Goal: Task Accomplishment & Management: Use online tool/utility

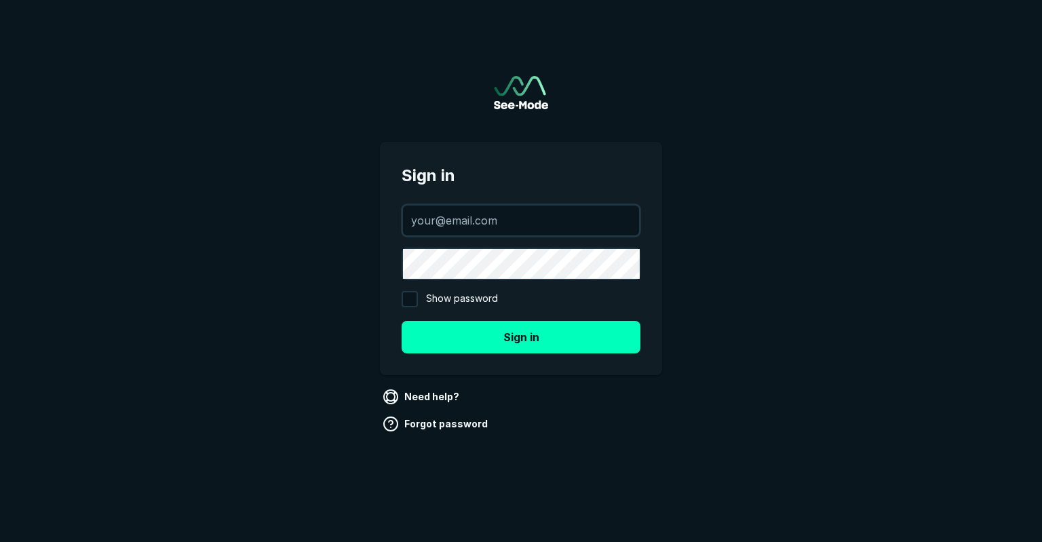
click at [486, 204] on div at bounding box center [521, 220] width 239 height 33
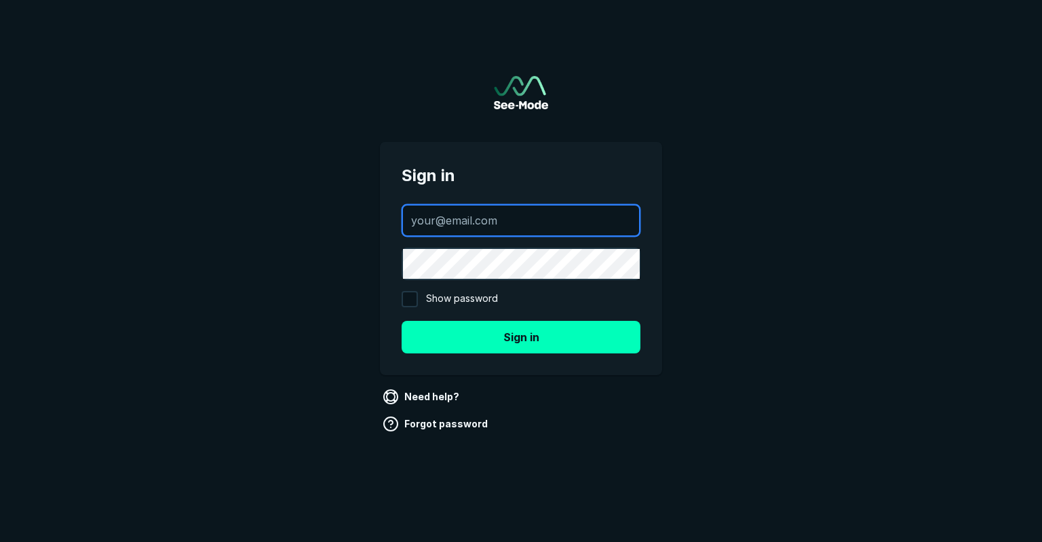
click at [486, 207] on input "text" at bounding box center [521, 221] width 236 height 30
type input "Cameron.Diou@deephealth.com"
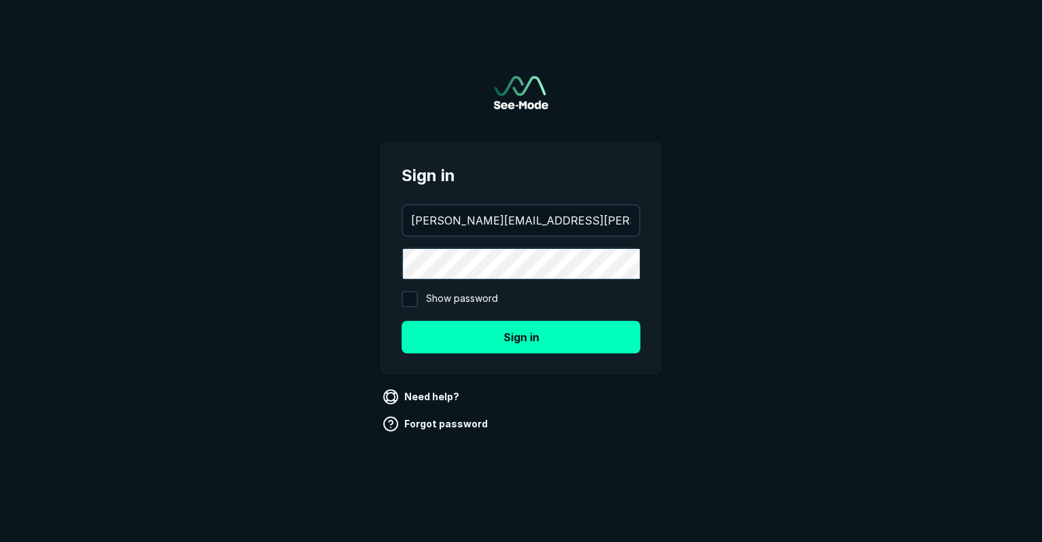
click at [506, 244] on div "Cameron.Diou@deephealth.com Show password Sign in" at bounding box center [521, 278] width 239 height 149
click at [402, 321] on button "Sign in" at bounding box center [521, 337] width 239 height 33
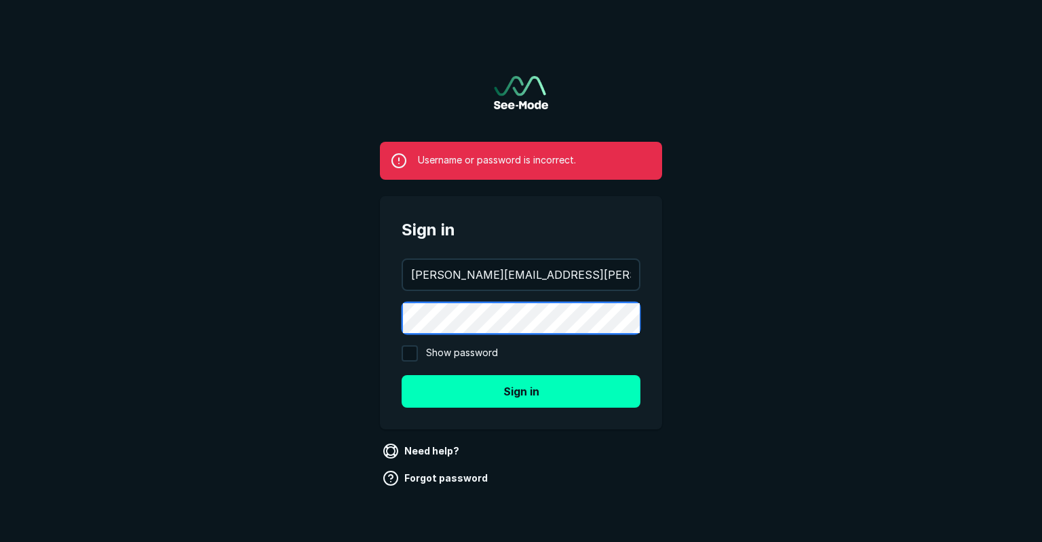
click at [402, 375] on button "Sign in" at bounding box center [521, 391] width 239 height 33
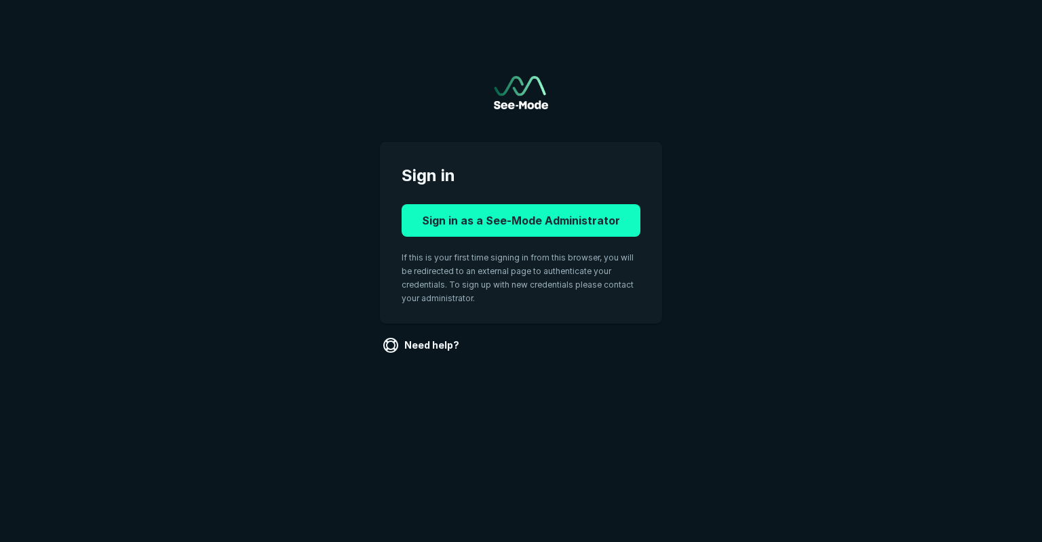
click at [500, 216] on button "Sign in as a See-Mode Administrator" at bounding box center [521, 220] width 239 height 33
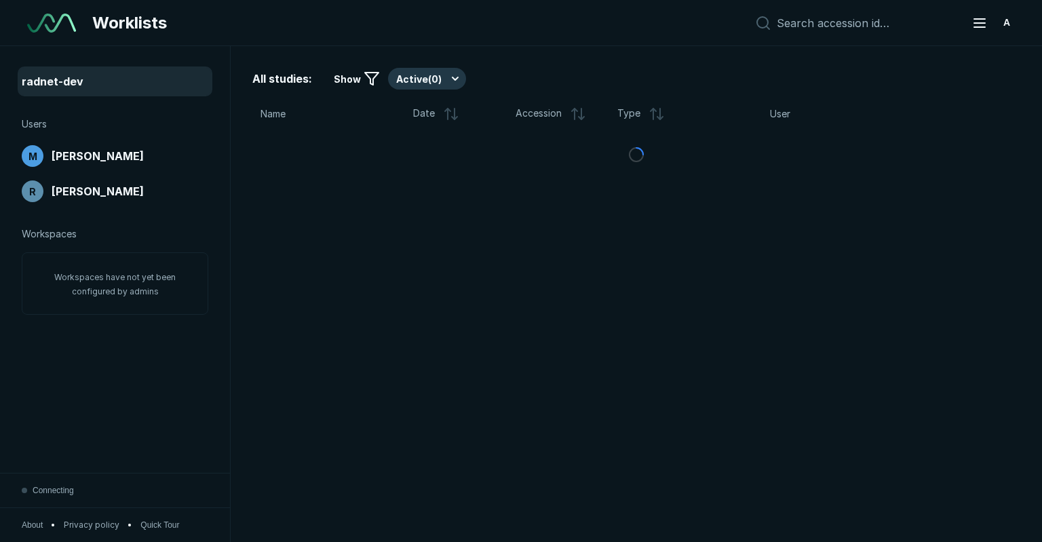
scroll to position [3728, 5177]
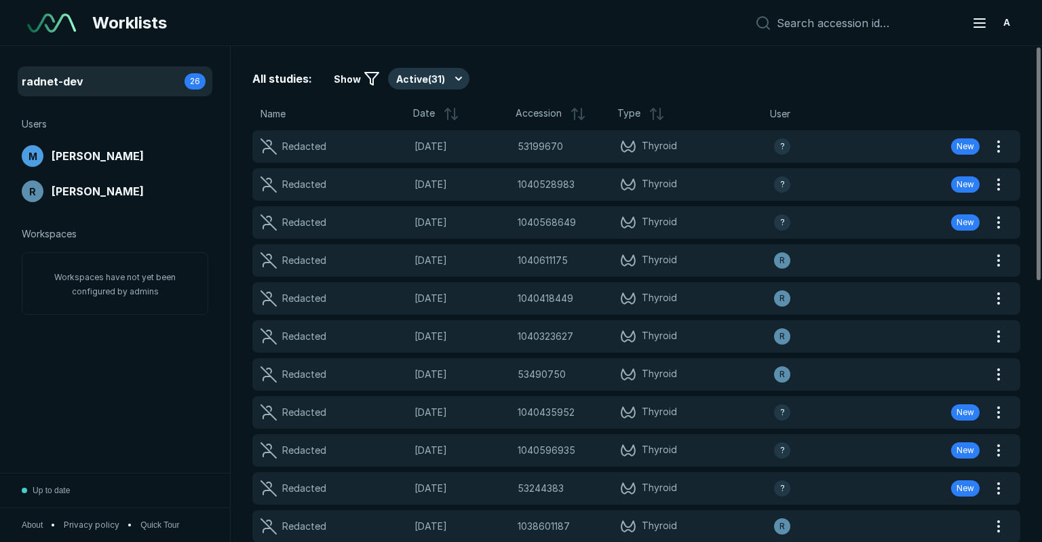
click at [38, 124] on span "Users" at bounding box center [34, 124] width 25 height 15
click at [61, 165] on div "M Milad Mohammadzadeh" at bounding box center [115, 156] width 187 height 22
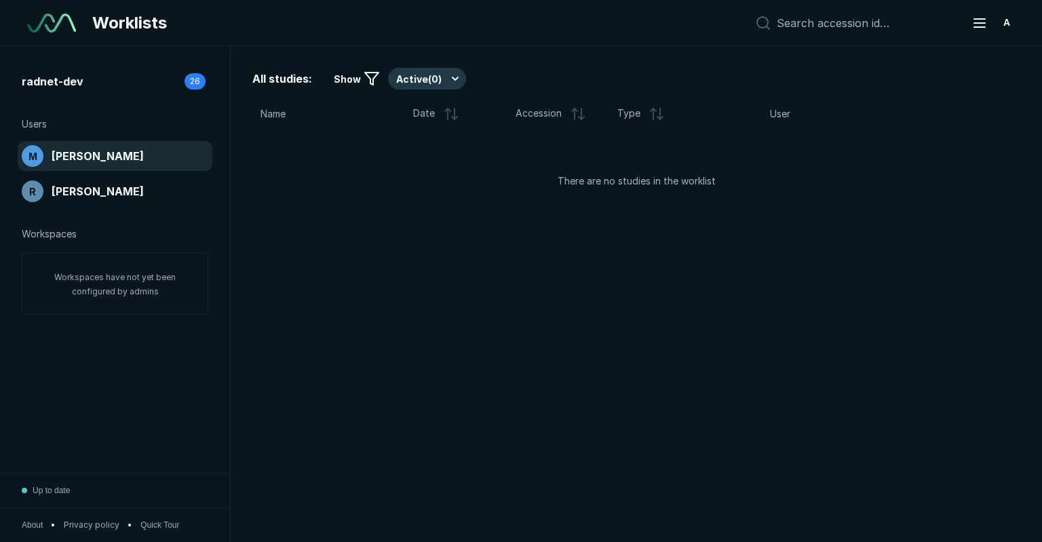
click at [69, 212] on div "radnet-dev 26 Users M Milad Mohammadzadeh R Robert Bejcek Workspaces Workspaces…" at bounding box center [115, 259] width 230 height 427
click at [68, 195] on span "[PERSON_NAME]" at bounding box center [98, 191] width 92 height 16
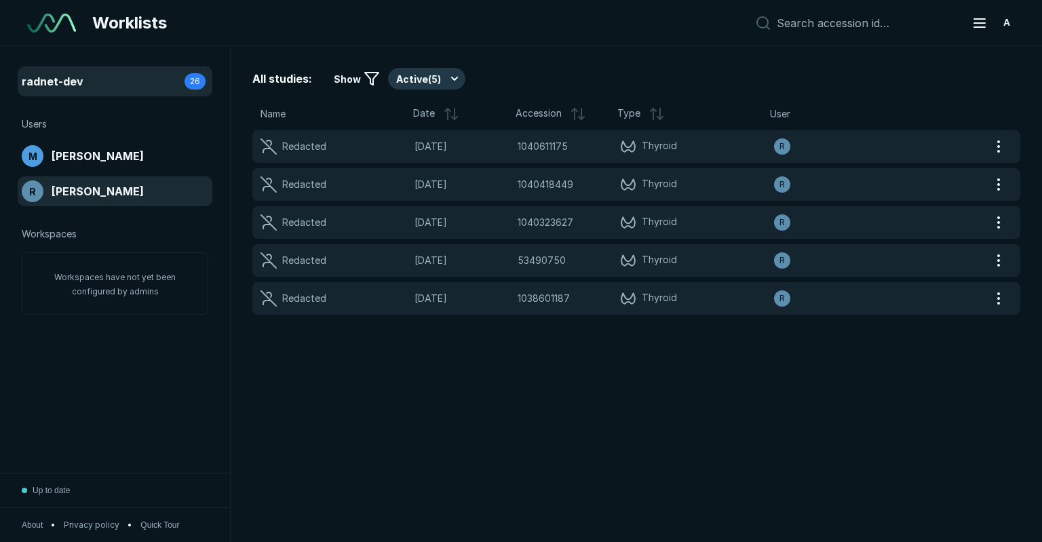
click at [85, 75] on div "radnet-dev 26" at bounding box center [115, 82] width 187 height 22
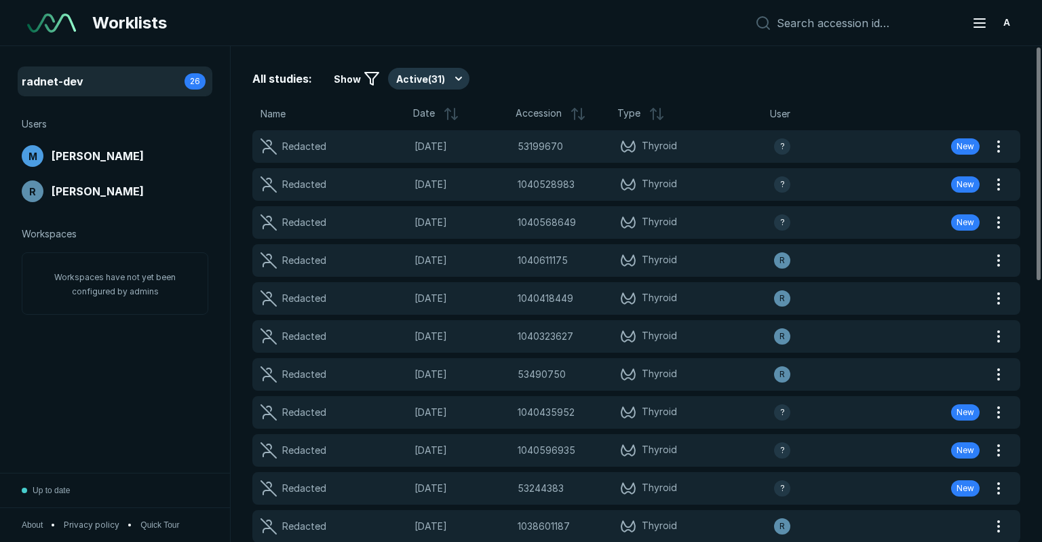
click at [95, 272] on span "Workspaces have not yet been configured by admins" at bounding box center [114, 284] width 121 height 24
click at [986, 10] on div "A" at bounding box center [991, 22] width 57 height 27
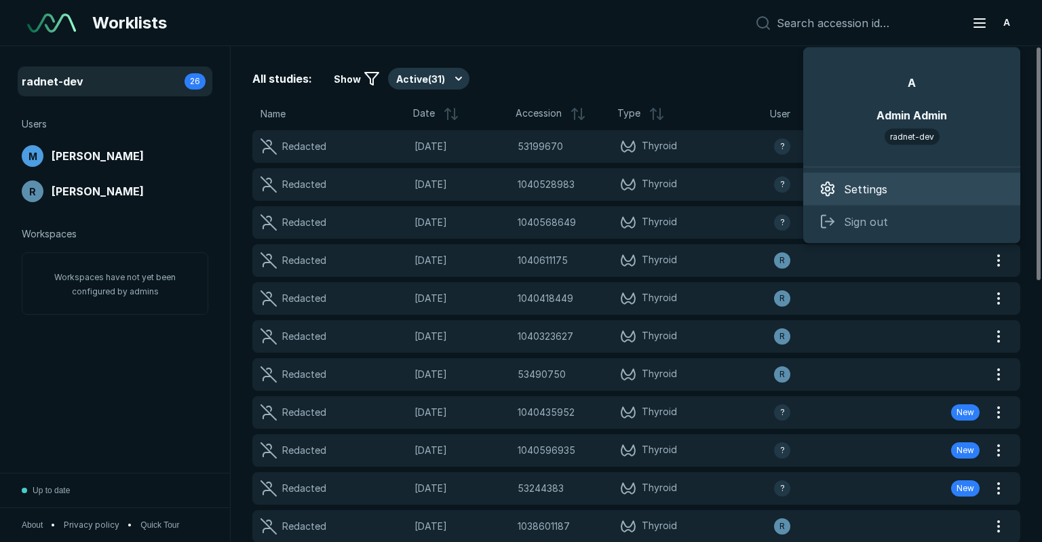
click at [866, 181] on span "Settings" at bounding box center [865, 189] width 43 height 16
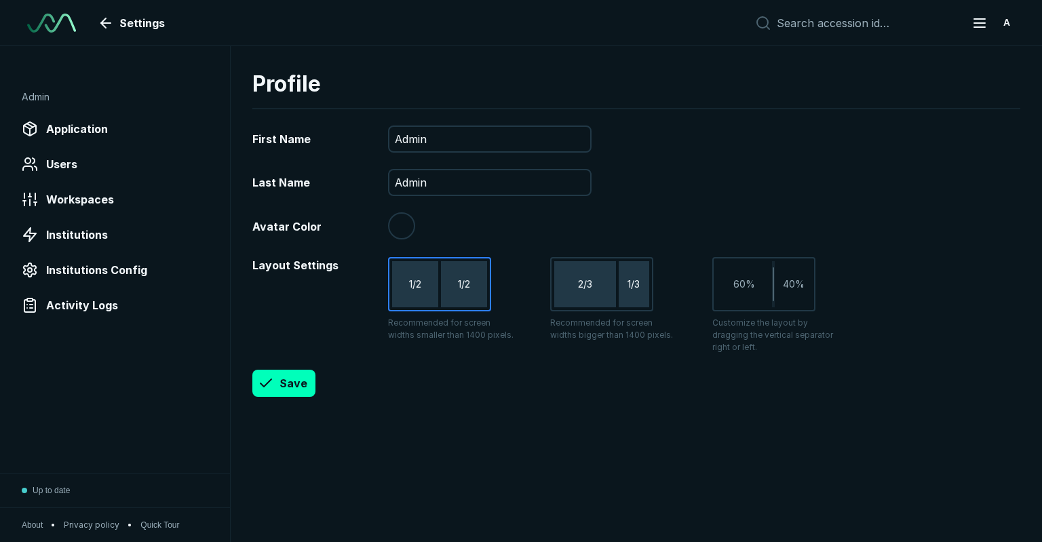
scroll to position [3728, 5177]
click at [74, 162] on span "Users" at bounding box center [61, 164] width 31 height 16
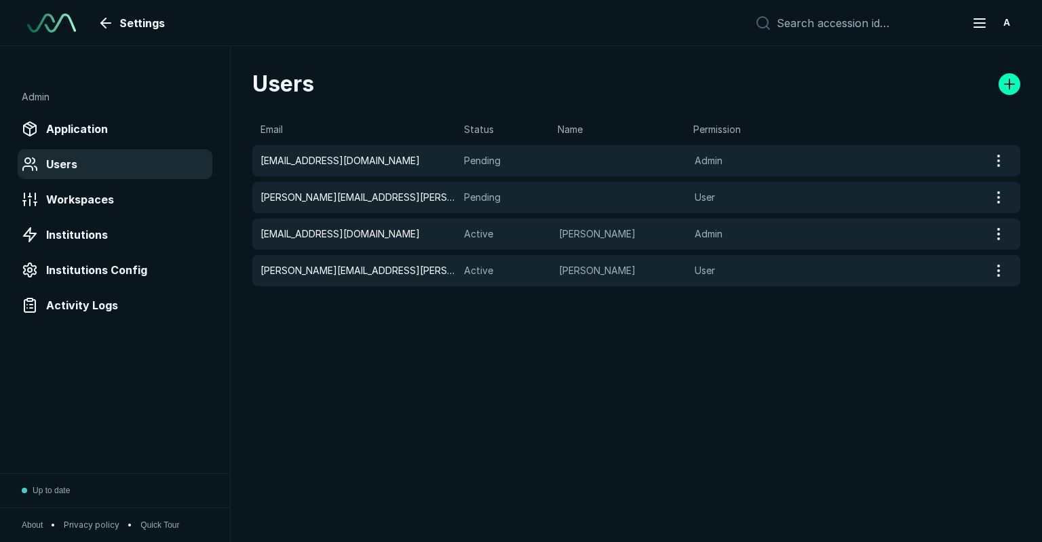
scroll to position [3728, 5177]
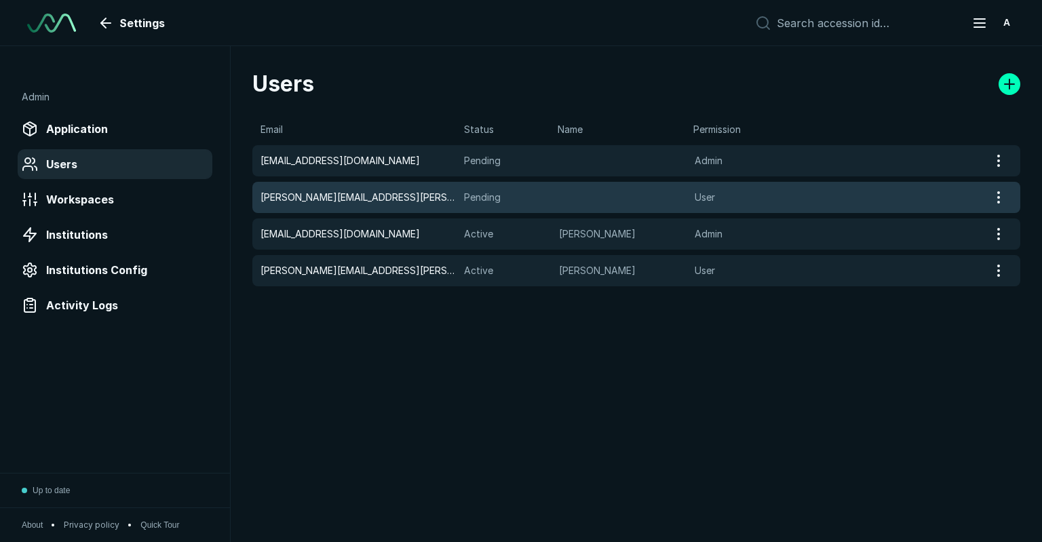
click at [391, 195] on span "Cameron.Diou@deephealth.com" at bounding box center [357, 197] width 195 height 15
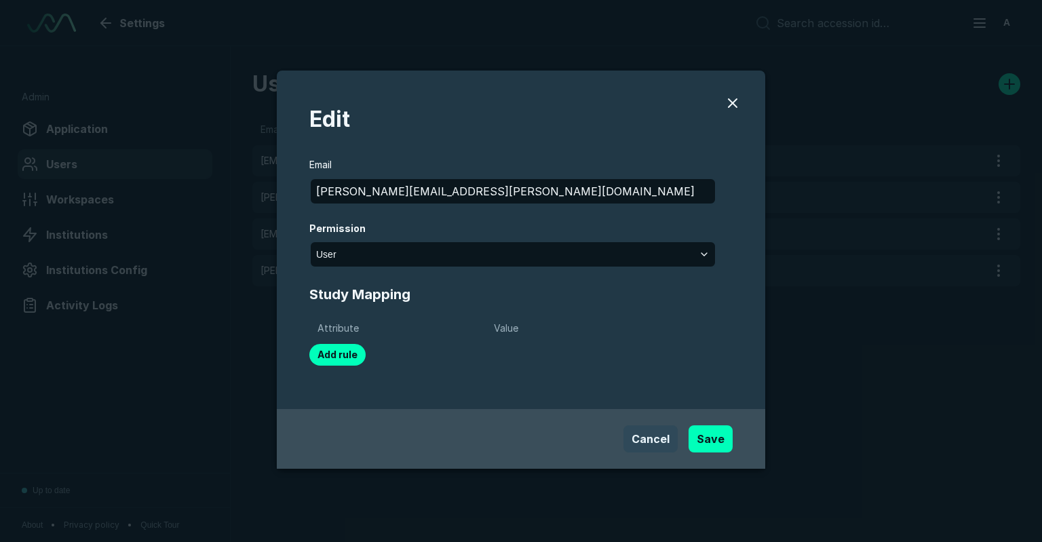
click at [650, 446] on button "Cancel" at bounding box center [650, 438] width 54 height 27
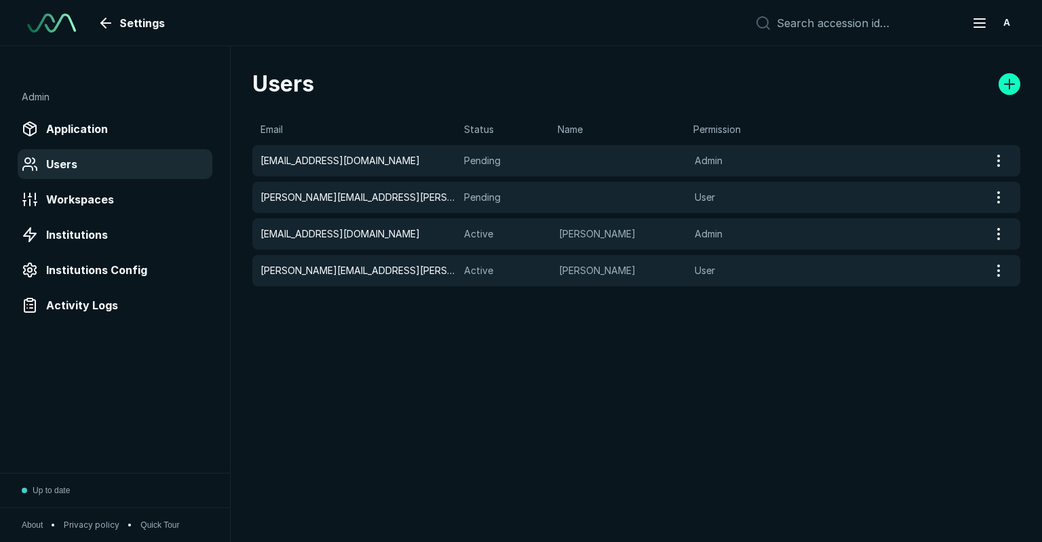
click at [1007, 86] on link at bounding box center [1010, 84] width 22 height 22
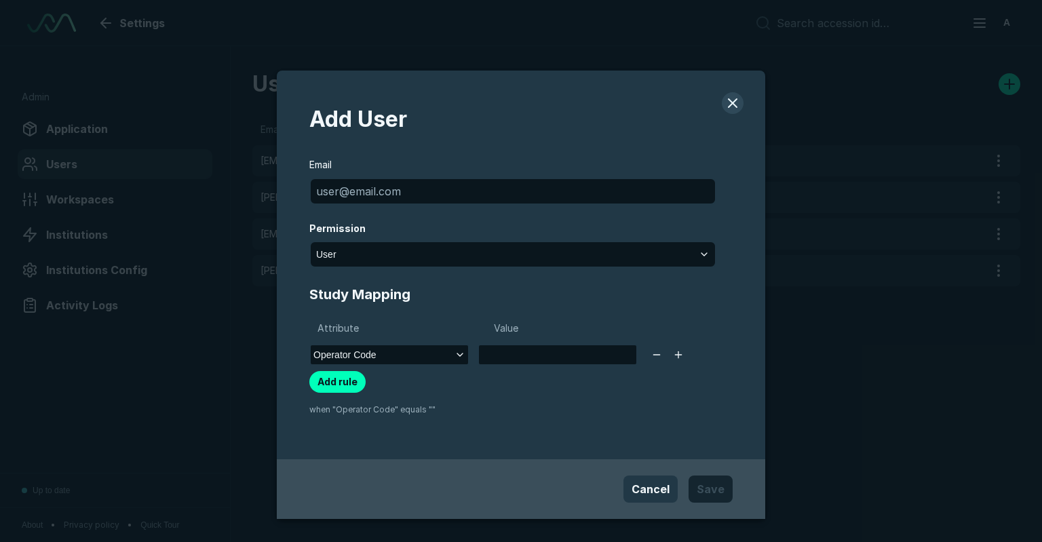
click at [722, 102] on button "modal" at bounding box center [733, 103] width 22 height 22
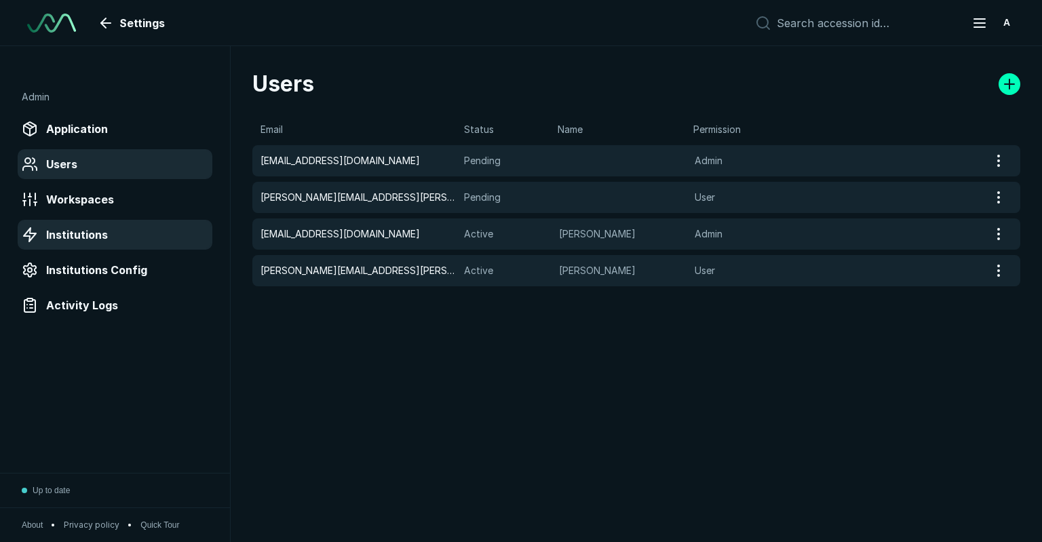
click at [80, 229] on span "Institutions" at bounding box center [77, 235] width 62 height 16
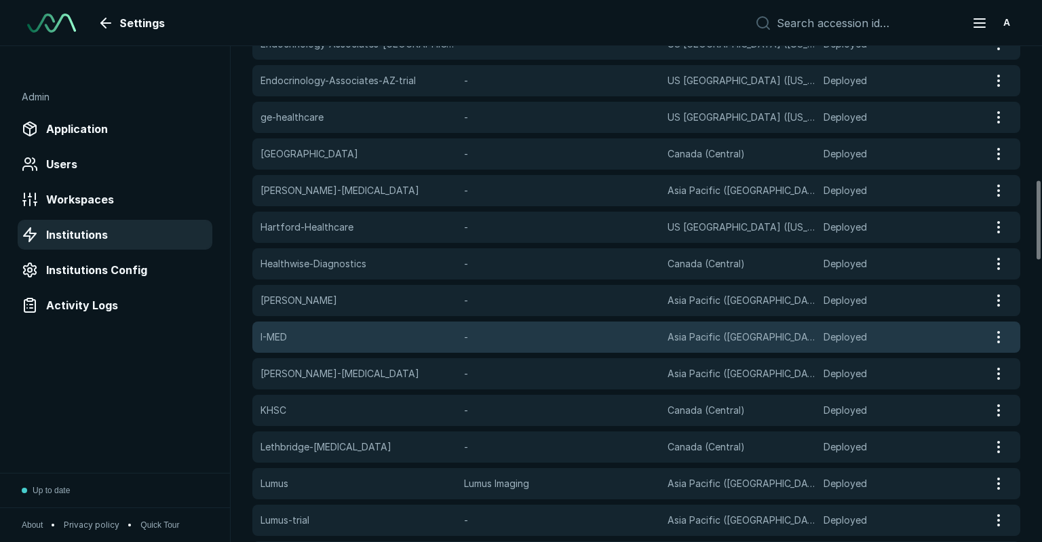
scroll to position [849, 0]
click at [343, 352] on div "I-MED - Asia Pacific (Sydney) Deployed" at bounding box center [619, 337] width 735 height 31
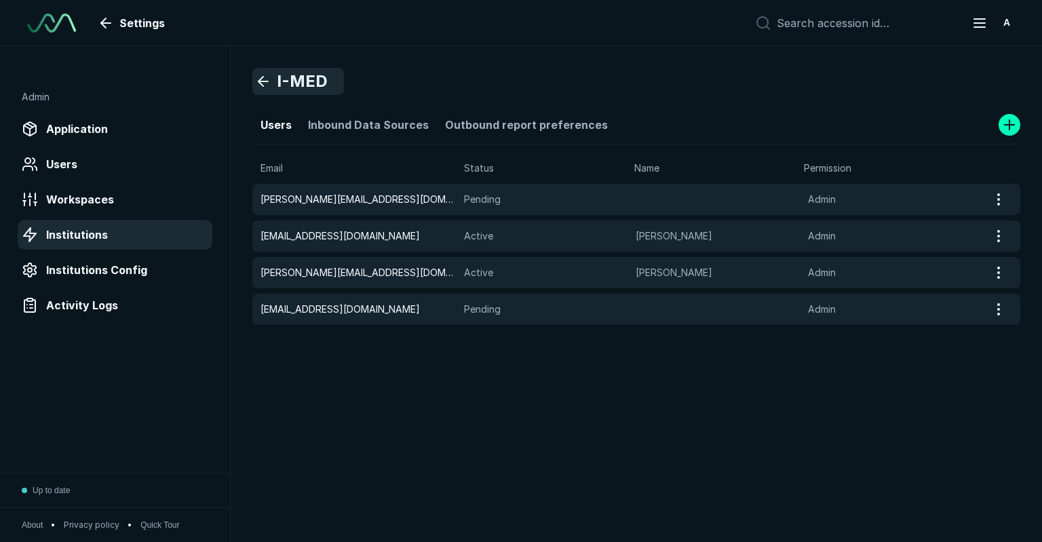
click at [263, 71] on link "I-MED" at bounding box center [298, 81] width 92 height 27
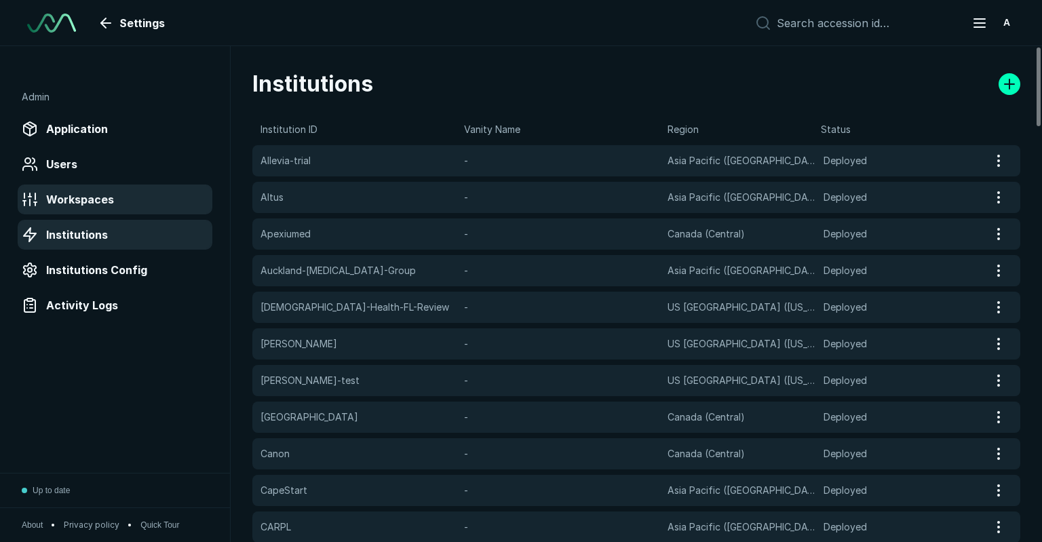
click at [41, 189] on div "Workspaces" at bounding box center [115, 200] width 187 height 22
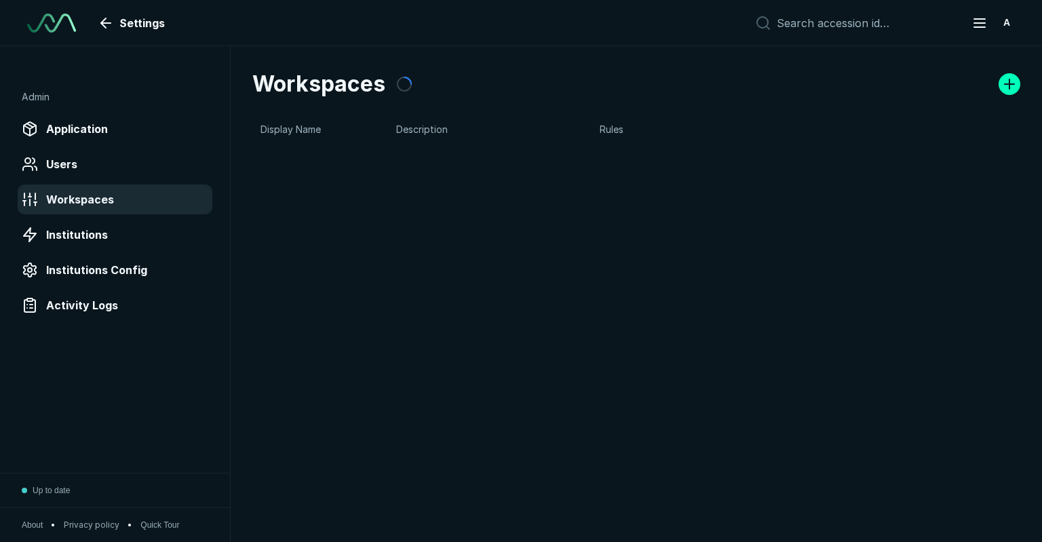
scroll to position [3728, 5177]
click at [54, 168] on span "Users" at bounding box center [61, 164] width 31 height 16
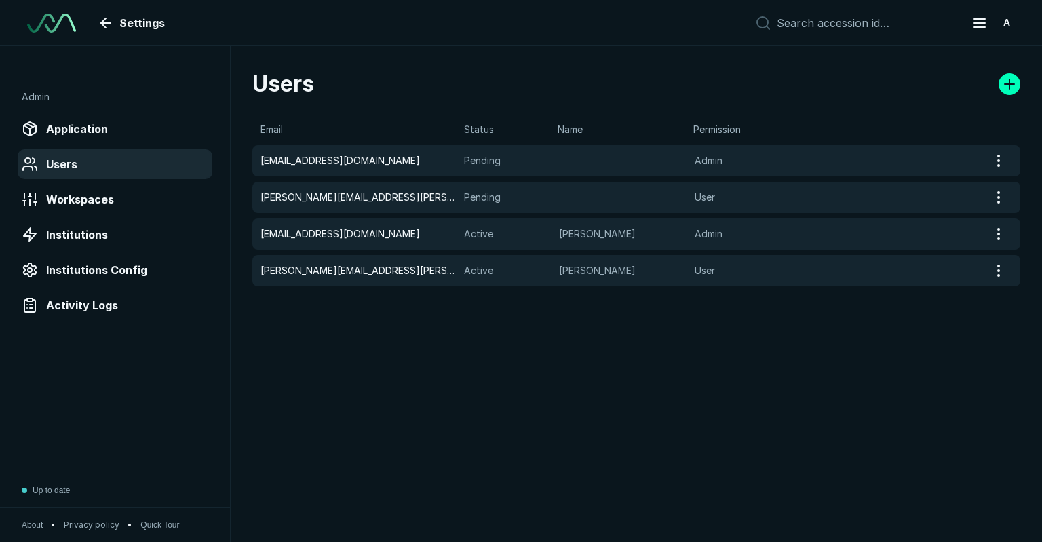
scroll to position [3728, 5177]
click at [90, 121] on span "Application" at bounding box center [77, 129] width 62 height 16
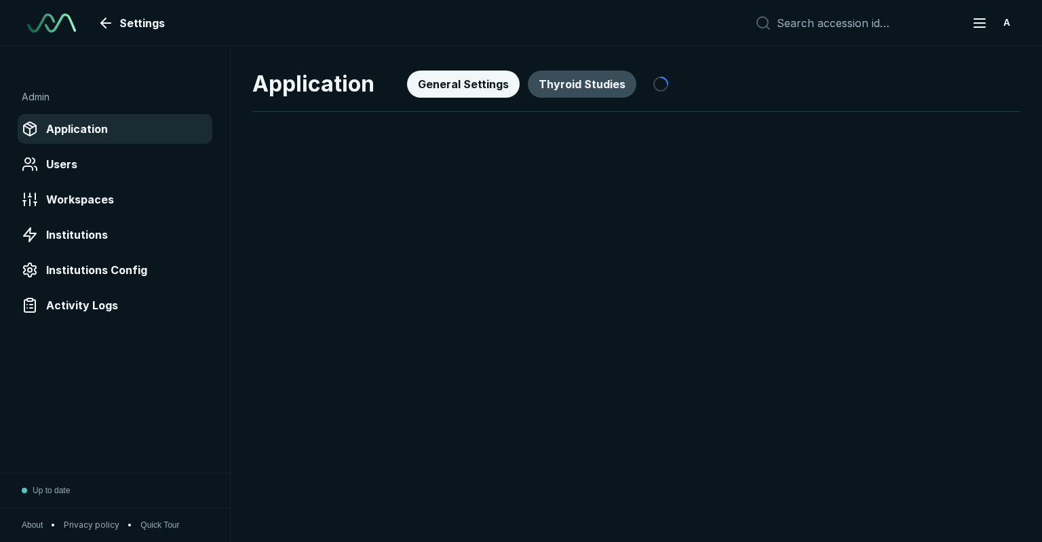
scroll to position [3728, 5177]
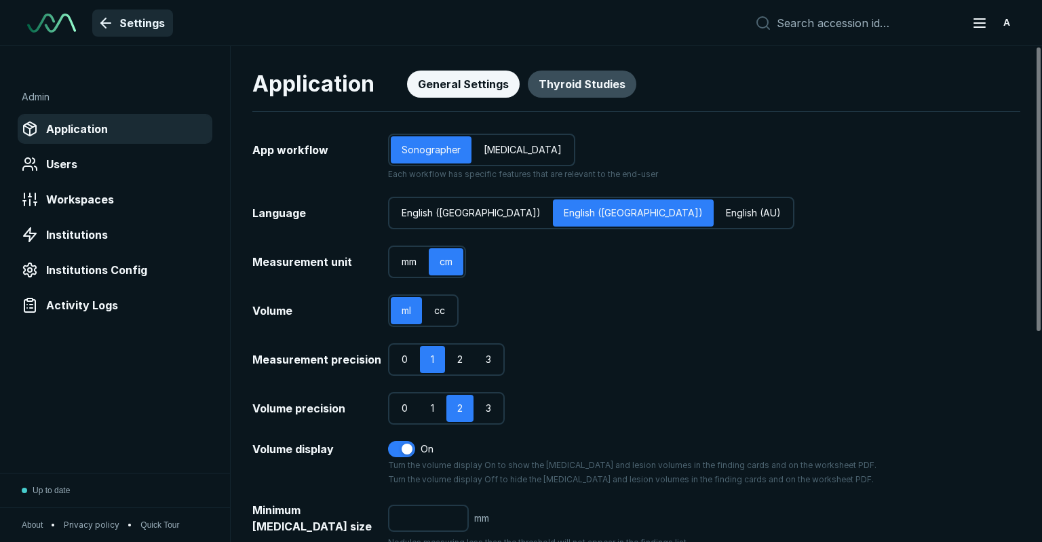
click at [107, 18] on link "Settings" at bounding box center [132, 22] width 81 height 27
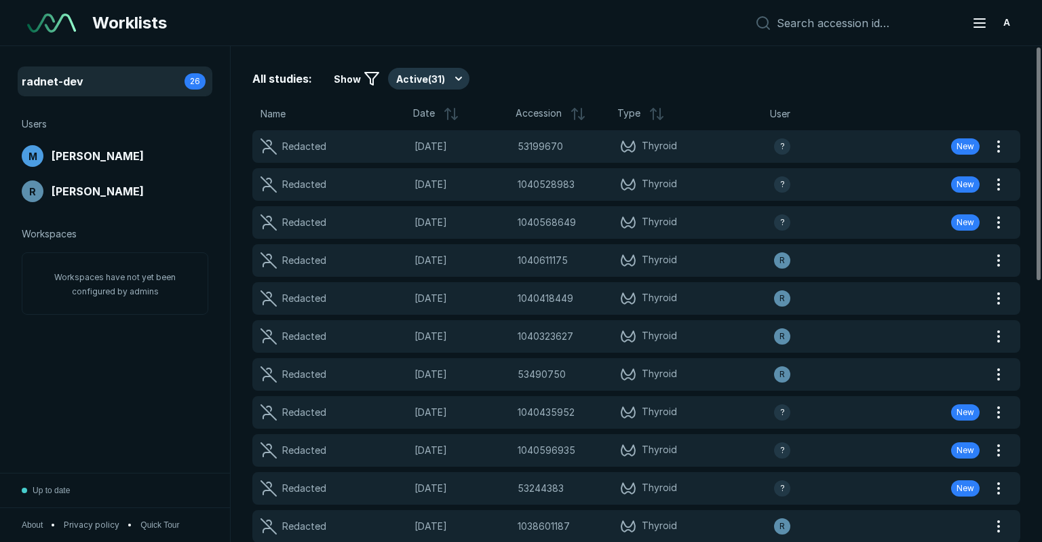
scroll to position [3945, 6432]
click at [63, 30] on img at bounding box center [51, 23] width 49 height 19
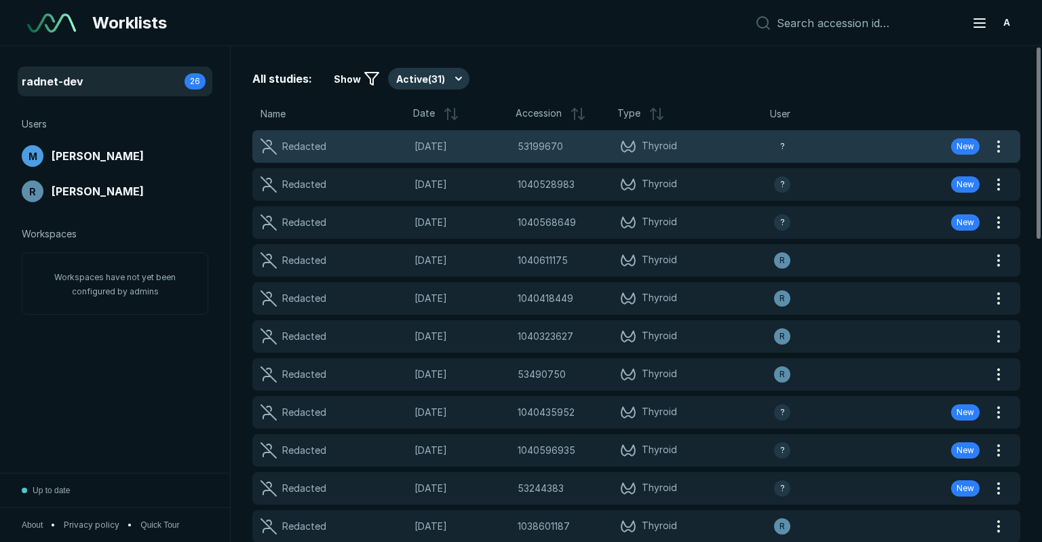
drag, startPoint x: 722, startPoint y: 140, endPoint x: 695, endPoint y: 151, distance: 29.2
click at [695, 151] on span "Thyroid" at bounding box center [697, 146] width 154 height 16
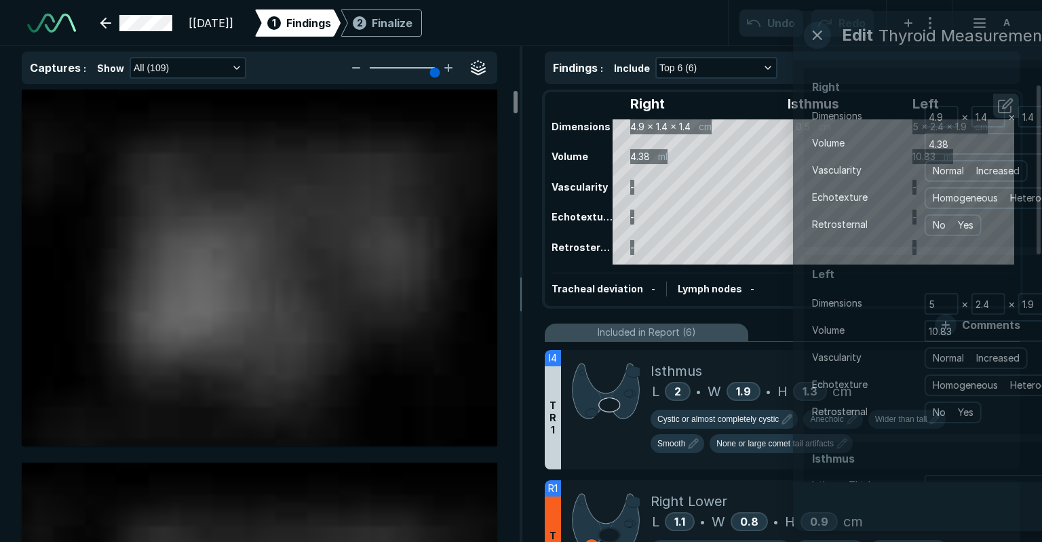
scroll to position [3945, 6432]
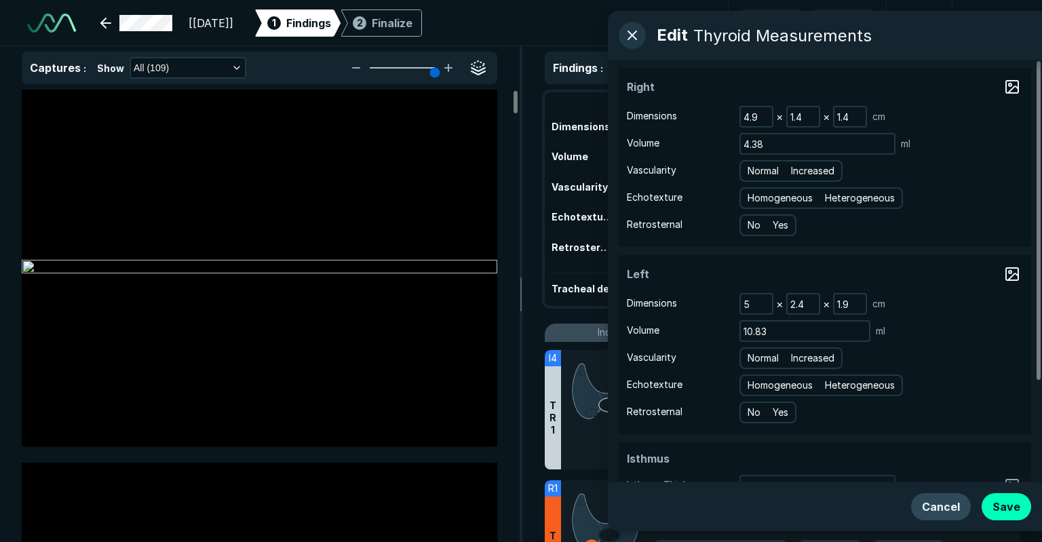
click at [947, 515] on button "Cancel" at bounding box center [941, 506] width 60 height 27
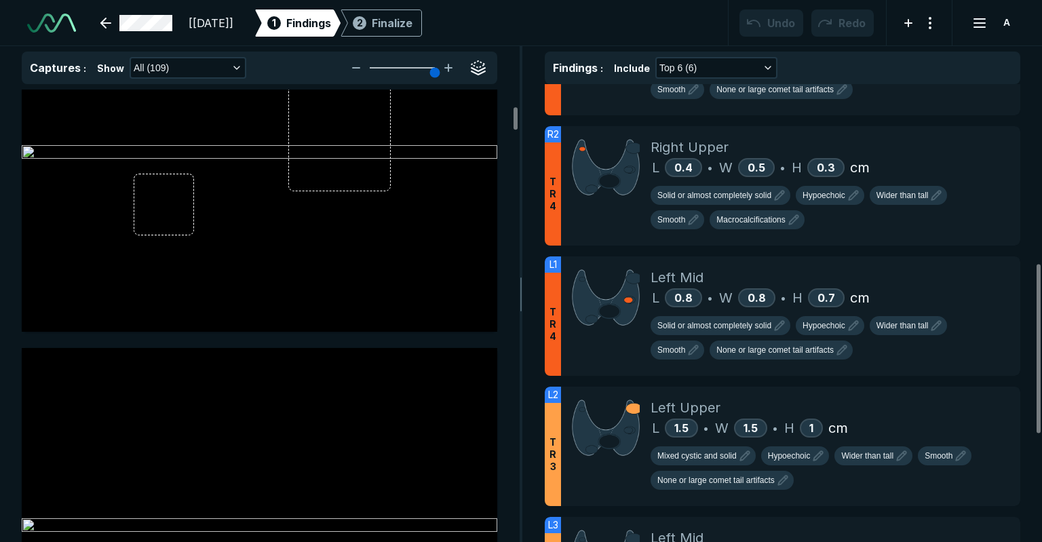
scroll to position [1538, 0]
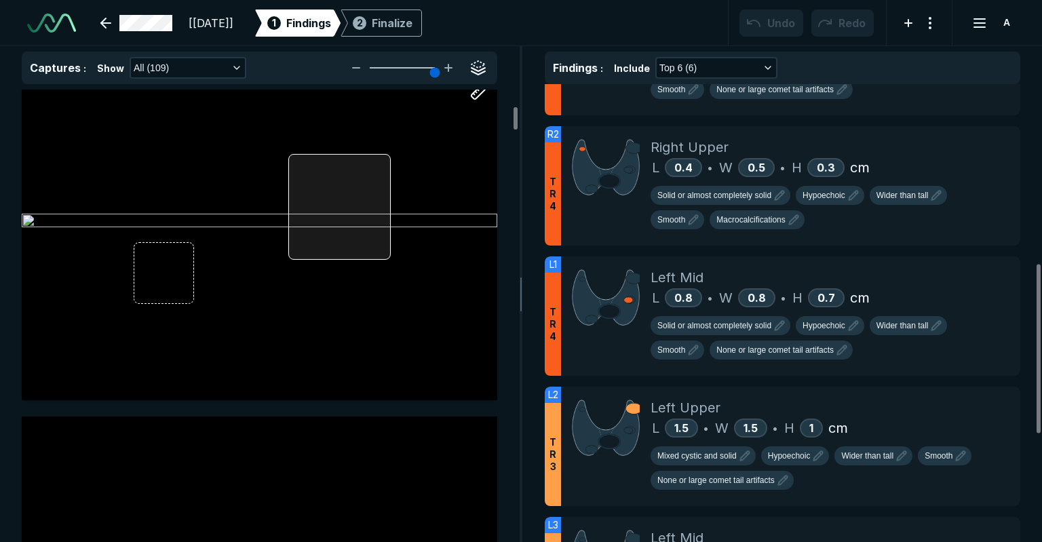
click at [337, 220] on div at bounding box center [339, 207] width 102 height 106
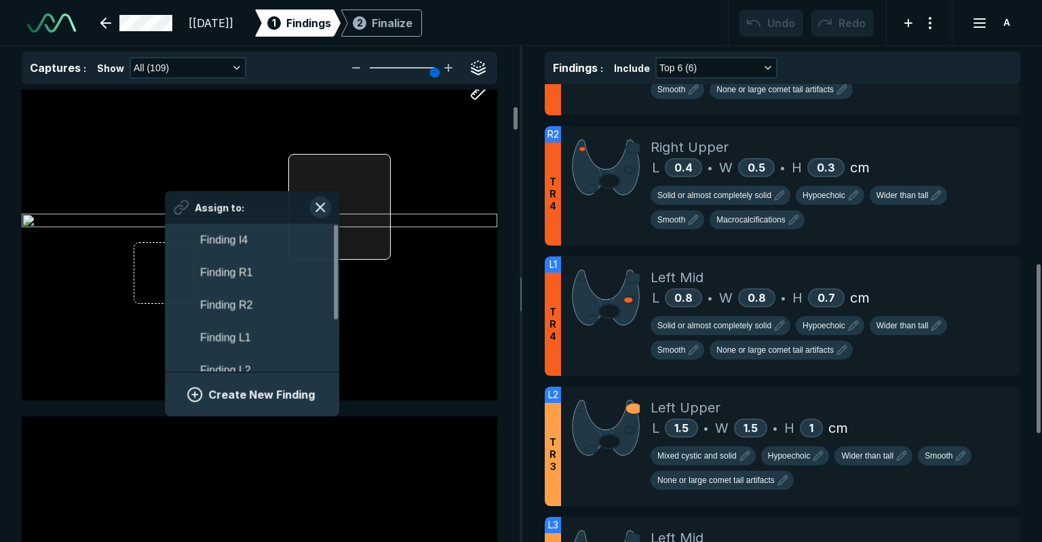
scroll to position [2380, 2515]
click at [348, 214] on div at bounding box center [339, 207] width 102 height 106
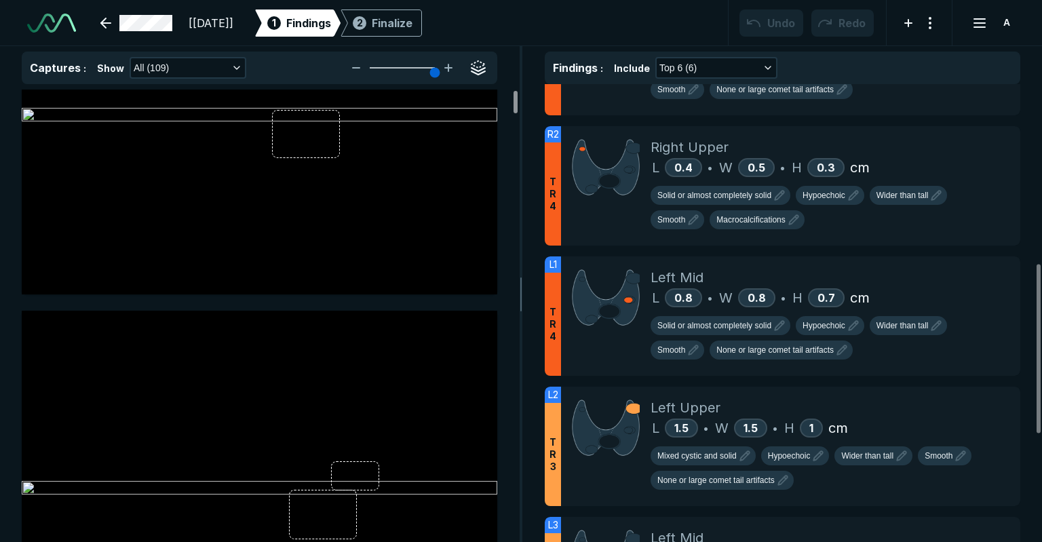
scroll to position [0, 0]
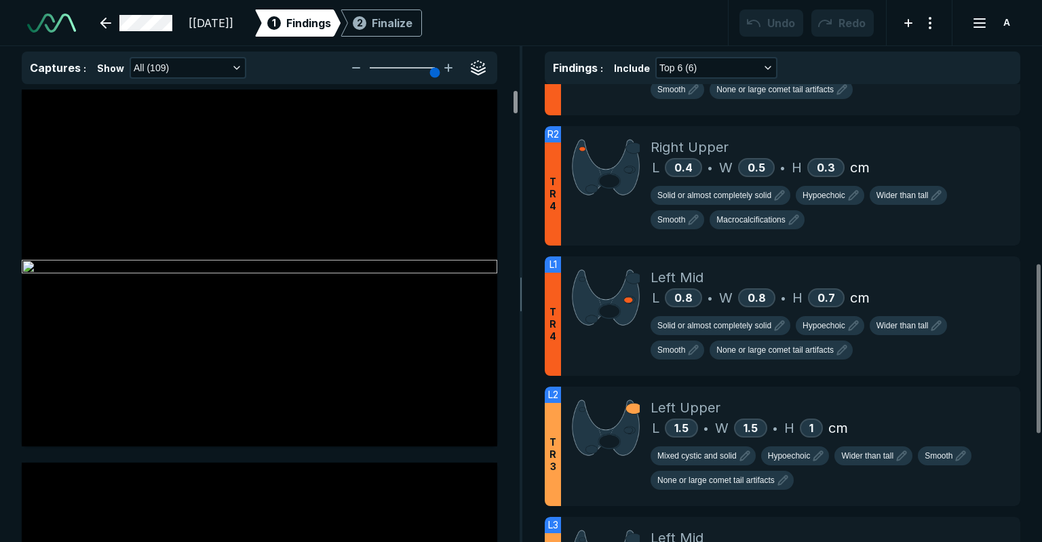
drag, startPoint x: 515, startPoint y: 143, endPoint x: 566, endPoint y: -58, distance: 208.0
click at [518, 91] on div at bounding box center [516, 102] width 4 height 22
click at [214, 171] on div at bounding box center [260, 267] width 476 height 297
click at [471, 109] on button "button" at bounding box center [478, 108] width 27 height 27
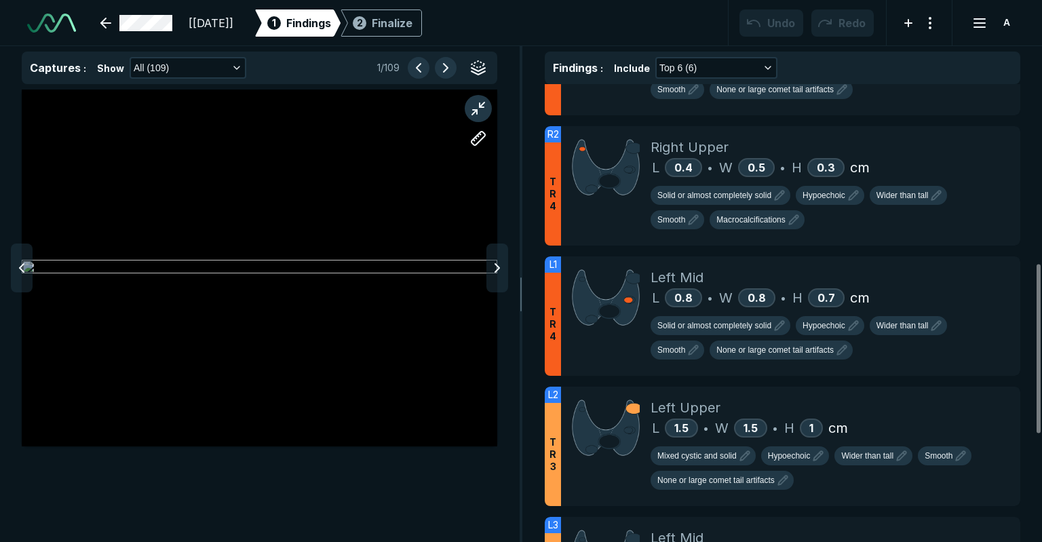
scroll to position [3631, 3861]
click at [471, 109] on button "button" at bounding box center [478, 108] width 27 height 27
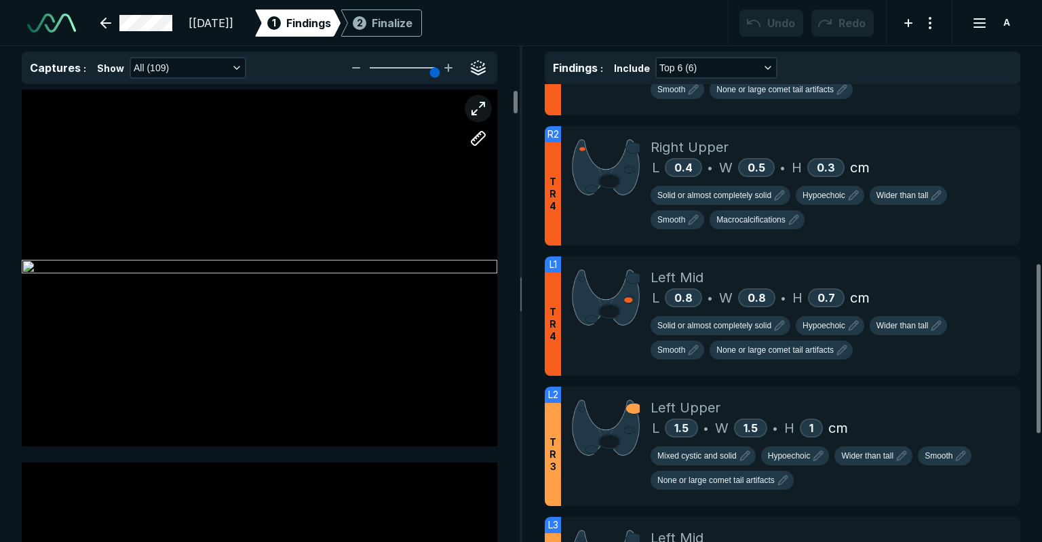
click at [478, 110] on button "button" at bounding box center [478, 108] width 27 height 27
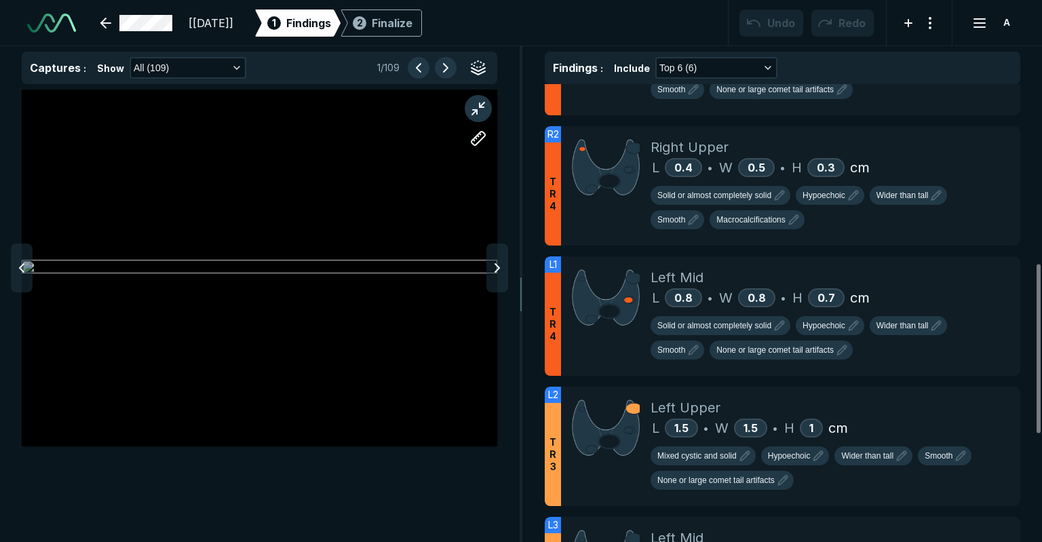
click at [478, 110] on button "button" at bounding box center [478, 108] width 27 height 27
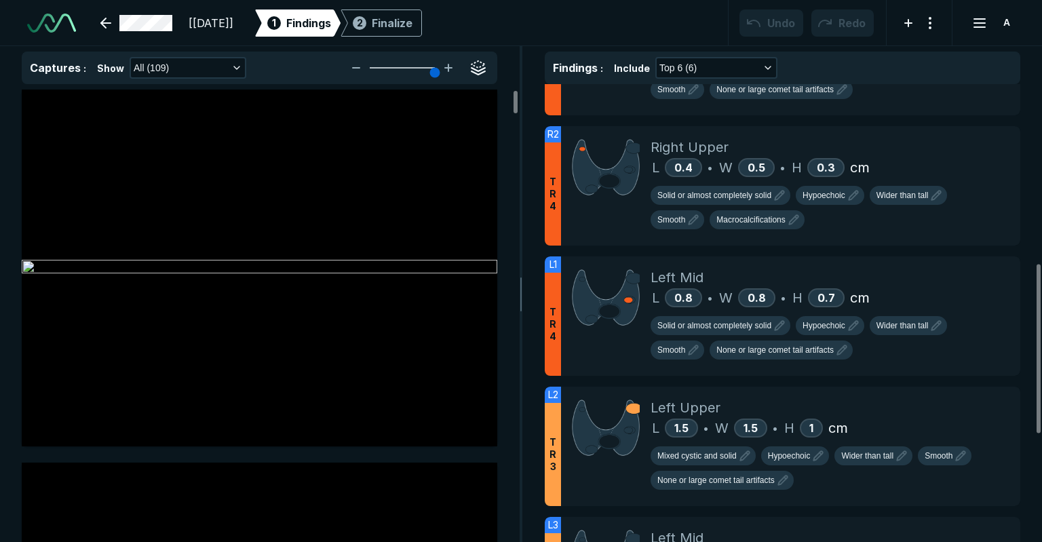
click at [478, 110] on button "button" at bounding box center [478, 108] width 27 height 27
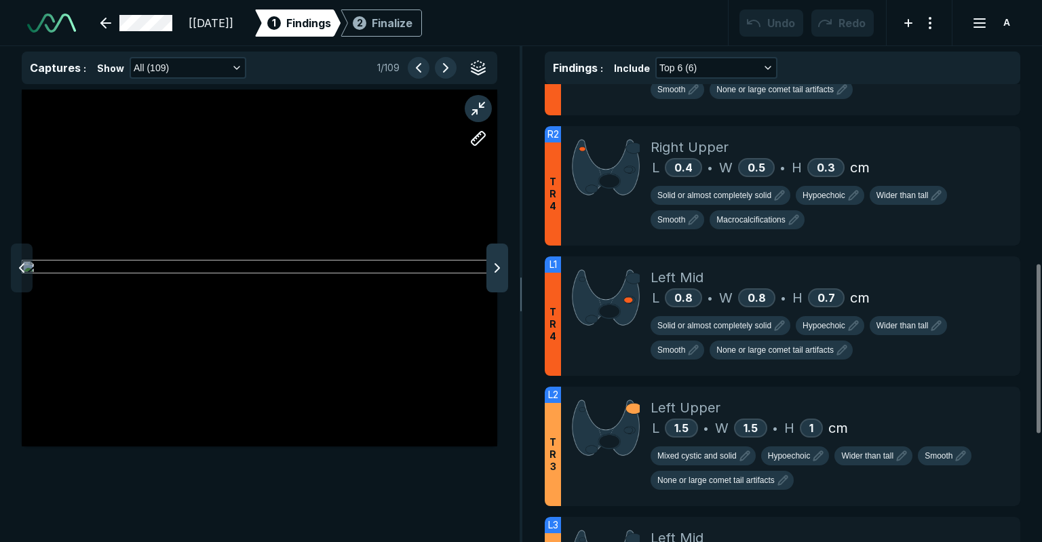
click at [498, 261] on icon at bounding box center [497, 268] width 16 height 16
click at [22, 286] on div at bounding box center [22, 268] width 22 height 49
click at [472, 103] on button "button" at bounding box center [478, 108] width 27 height 27
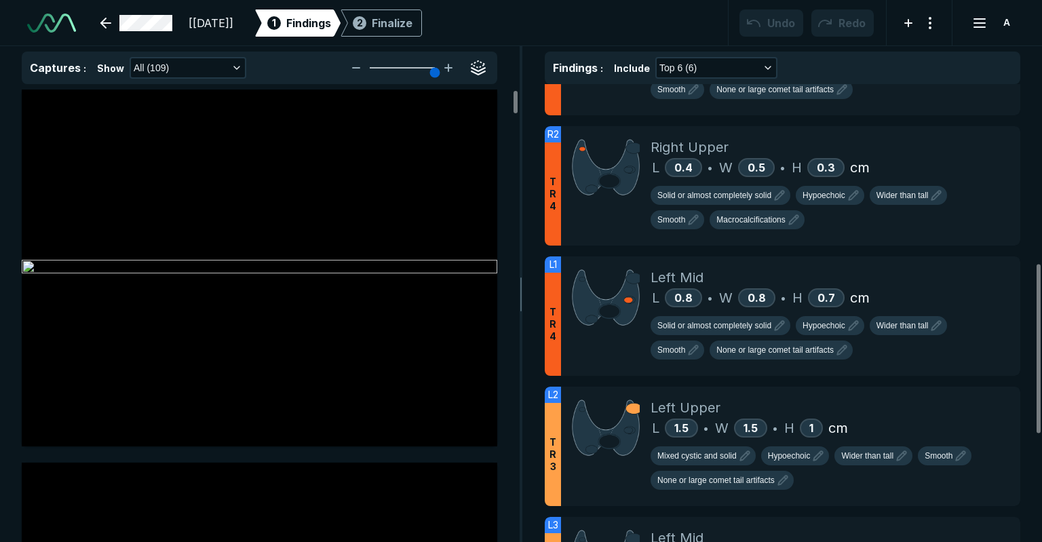
click at [472, 103] on button "button" at bounding box center [478, 108] width 27 height 27
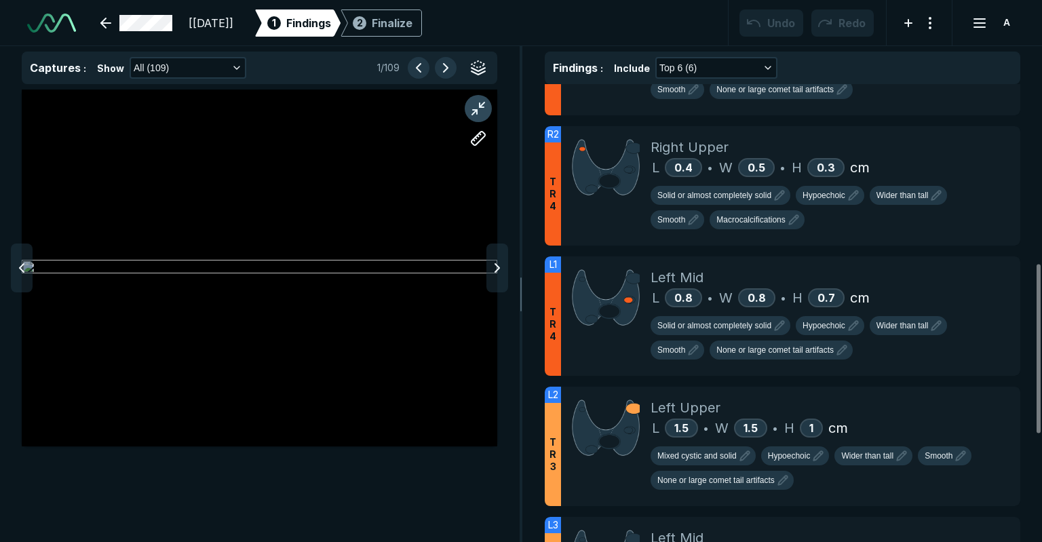
click at [471, 104] on button "button" at bounding box center [478, 108] width 27 height 27
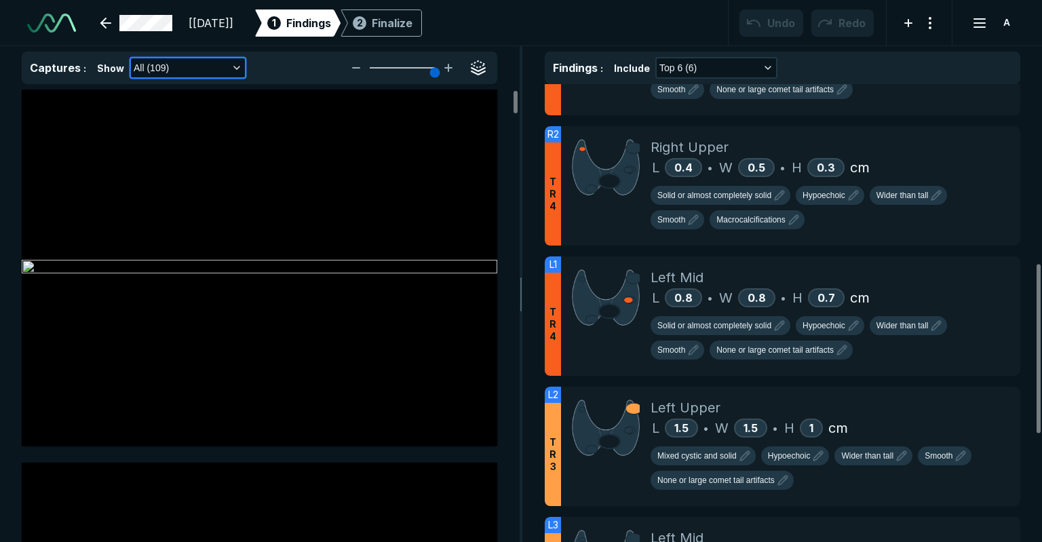
click at [201, 60] on button "All (109)" at bounding box center [188, 67] width 114 height 19
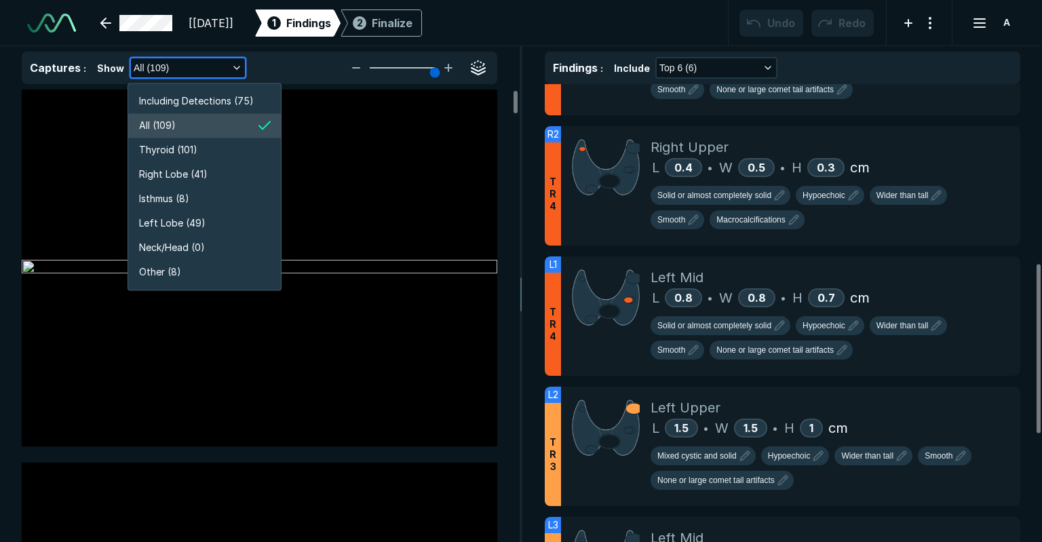
scroll to position [2593, 2420]
click at [182, 147] on span "Thyroid (101)" at bounding box center [168, 149] width 58 height 15
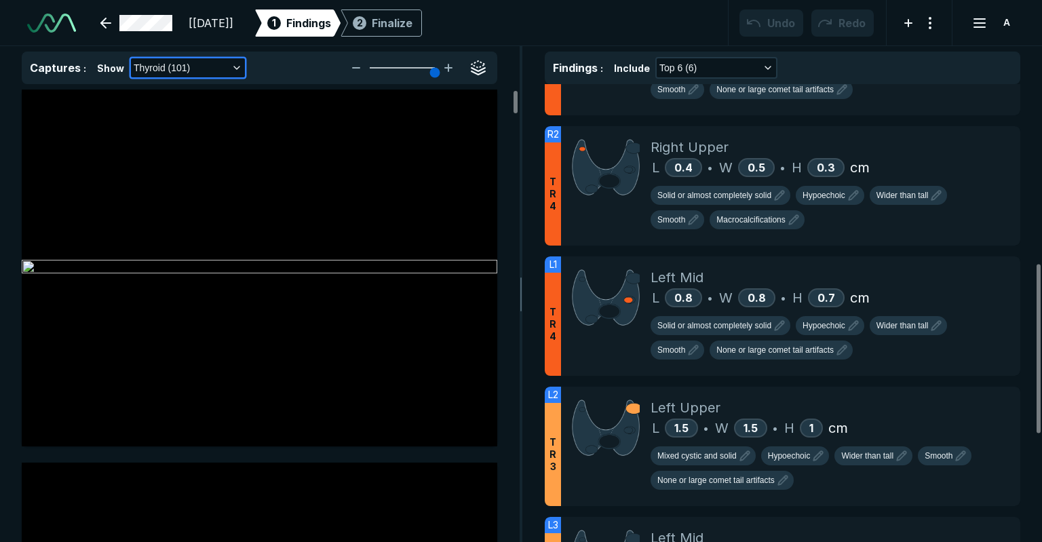
click at [206, 65] on button "Thyroid (101)" at bounding box center [188, 67] width 114 height 19
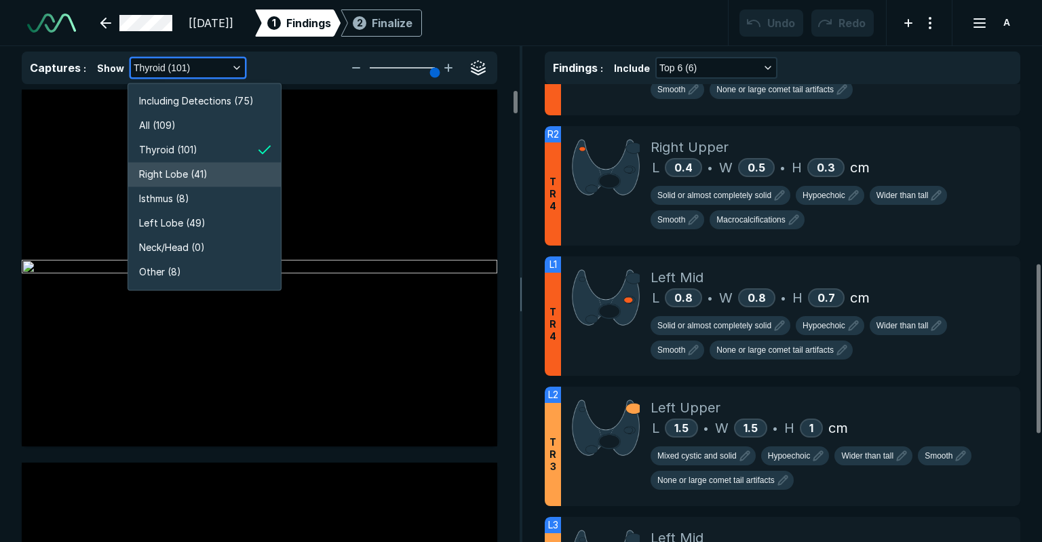
click at [166, 180] on span "Right Lobe (41)" at bounding box center [173, 174] width 69 height 15
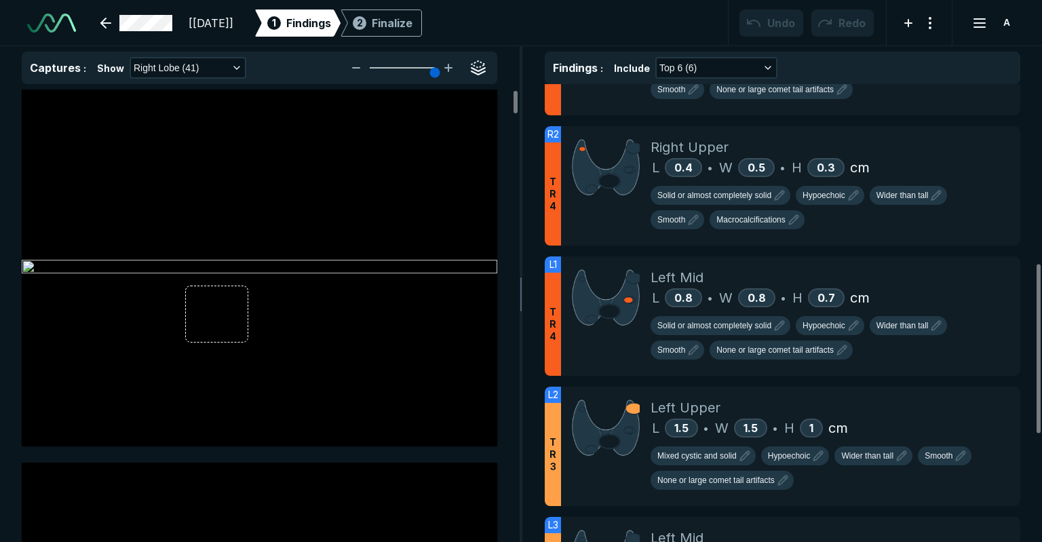
click at [190, 81] on div "Captures : Show Right Lobe (41)" at bounding box center [260, 68] width 476 height 33
click at [184, 73] on span "Right Lobe (41)" at bounding box center [167, 67] width 66 height 15
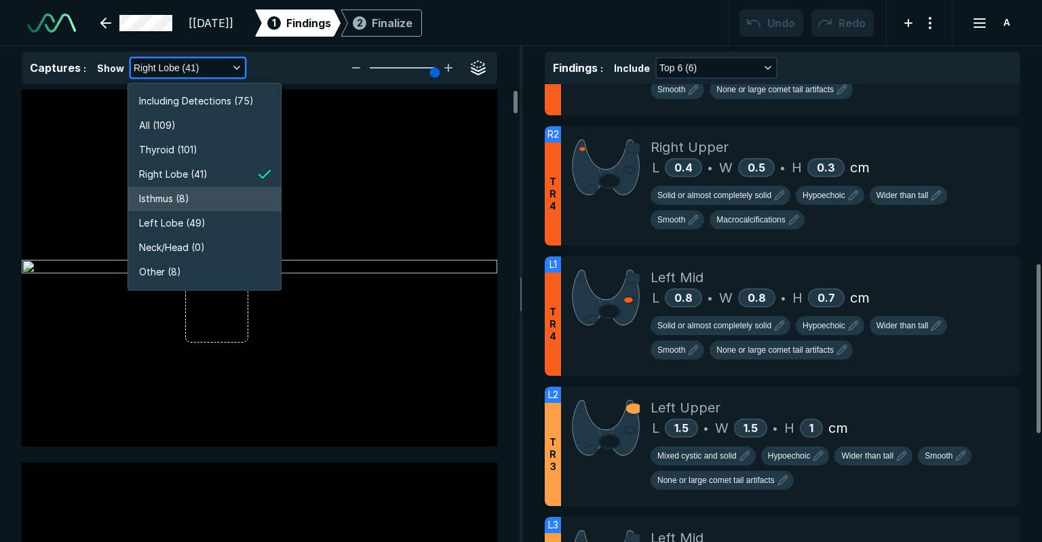
click at [187, 202] on span "Isthmus (8)" at bounding box center [164, 198] width 50 height 15
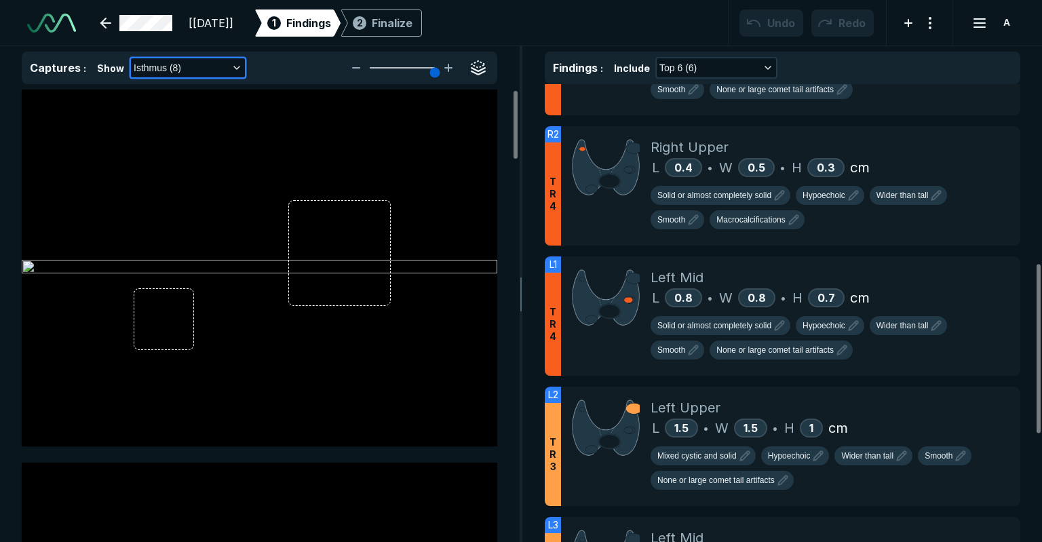
click at [174, 69] on span "Isthmus (8)" at bounding box center [157, 67] width 47 height 15
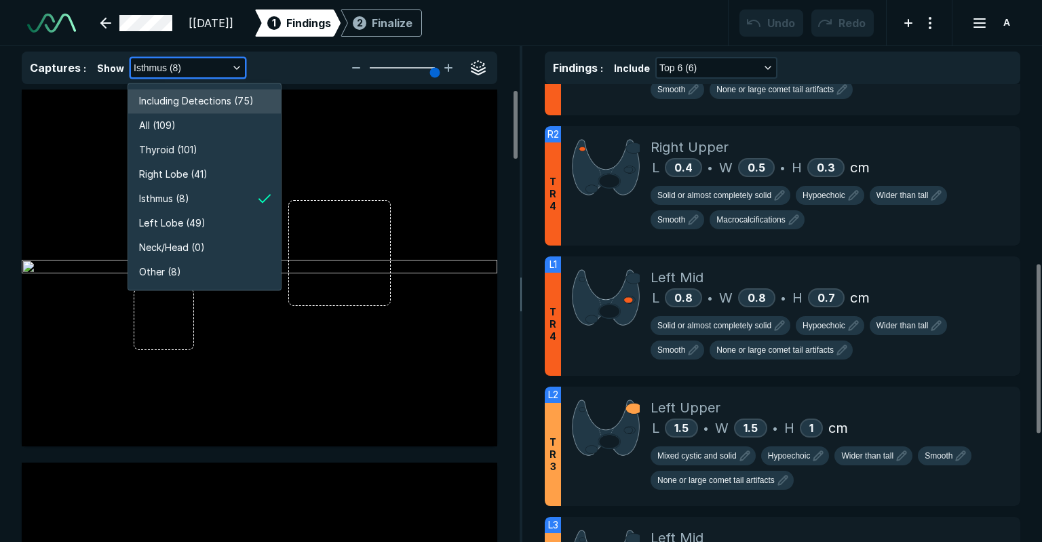
click at [174, 100] on span "Including Detections (75)" at bounding box center [196, 101] width 115 height 15
